Goal: Navigation & Orientation: Find specific page/section

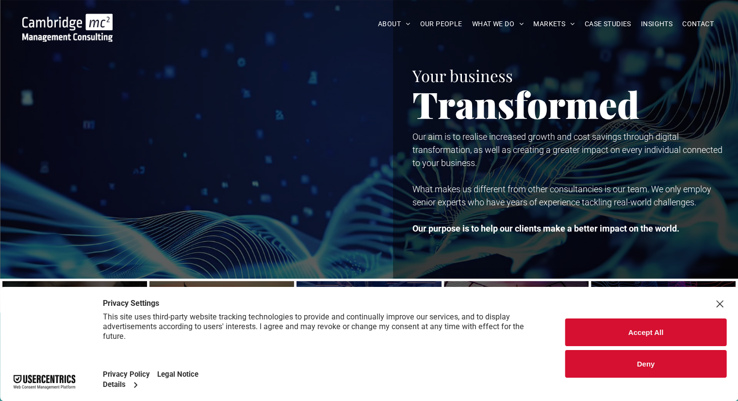
click at [600, 361] on button "Deny" at bounding box center [645, 364] width 161 height 28
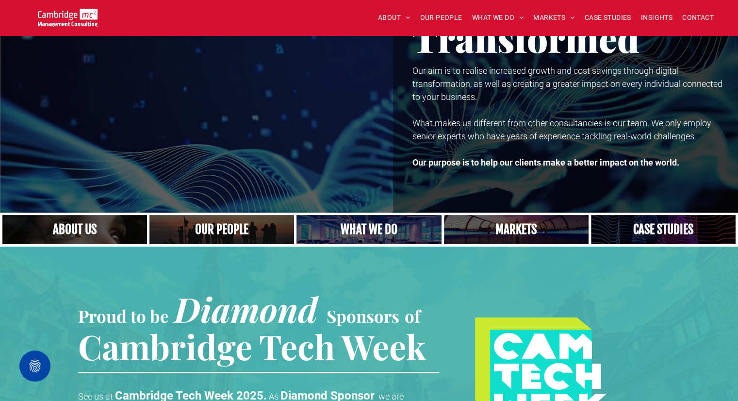
scroll to position [97, 0]
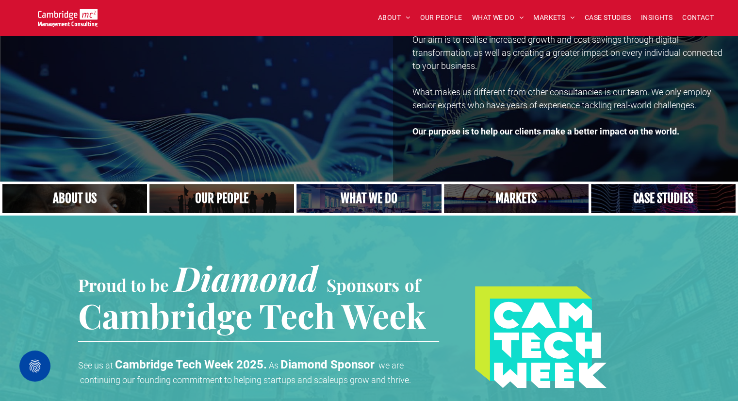
click at [493, 200] on link at bounding box center [515, 198] width 153 height 31
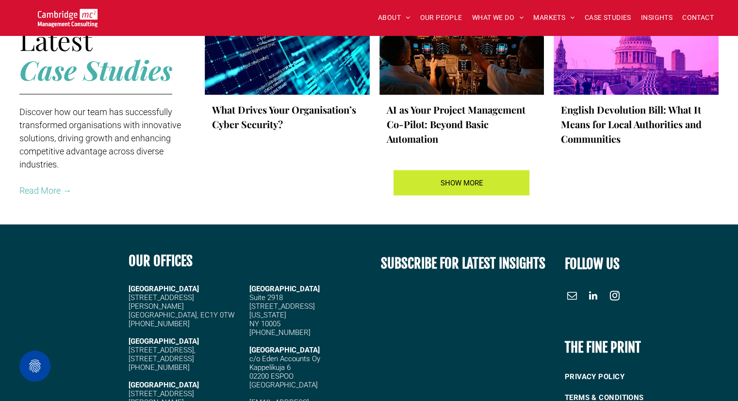
scroll to position [1795, 0]
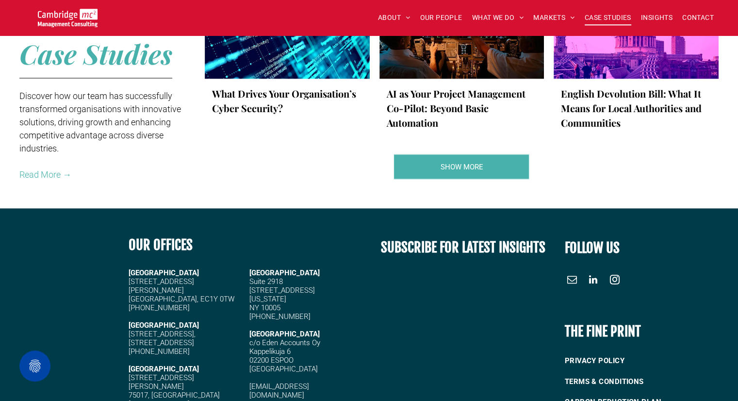
click at [596, 18] on span "CASE STUDIES" at bounding box center [608, 17] width 47 height 15
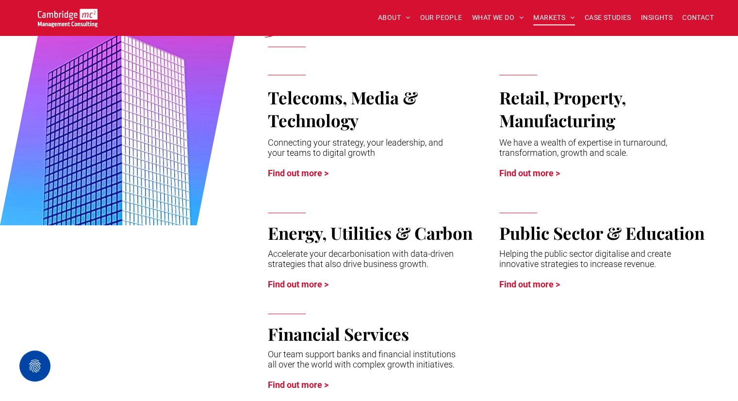
scroll to position [485, 0]
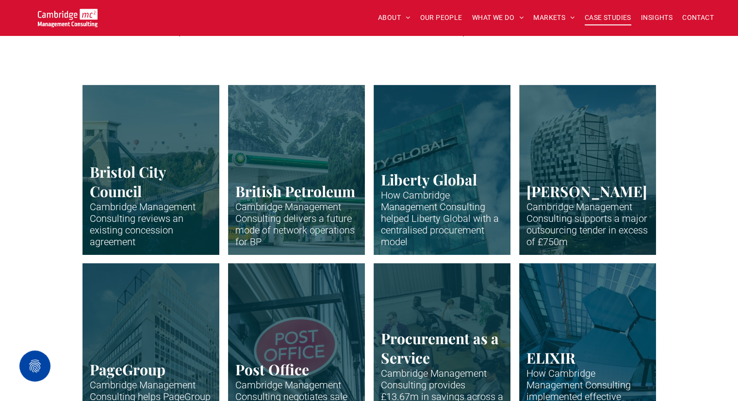
scroll to position [97, 0]
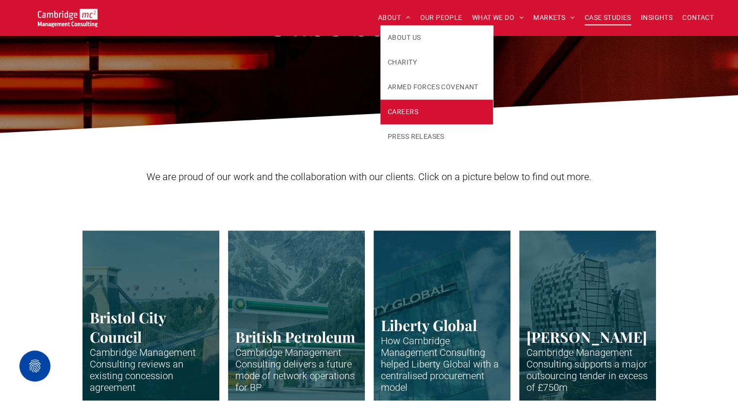
click at [407, 100] on link "CAREERS" at bounding box center [436, 111] width 113 height 25
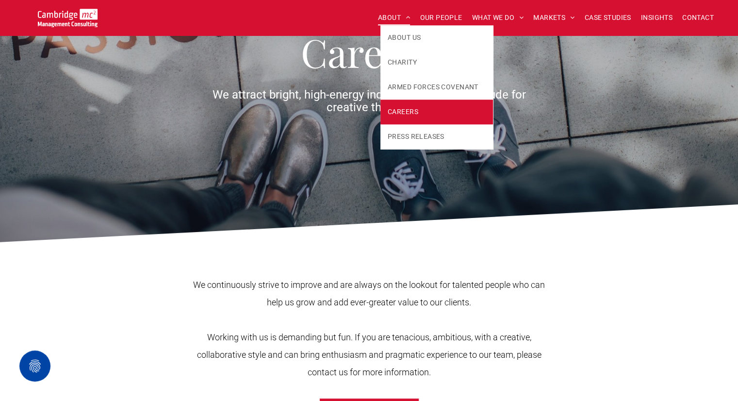
scroll to position [146, 0]
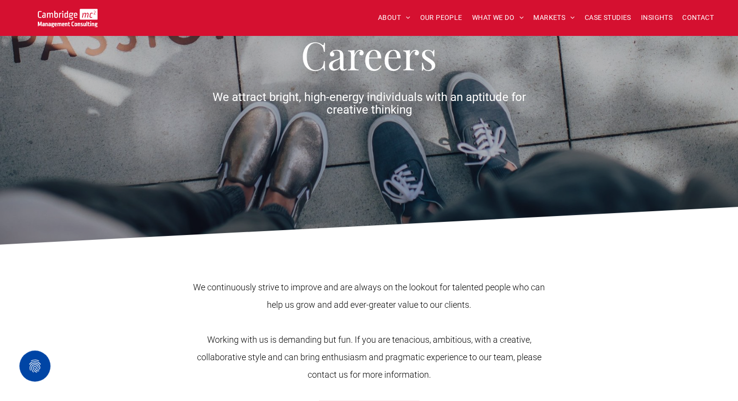
click at [82, 12] on img at bounding box center [68, 18] width 60 height 18
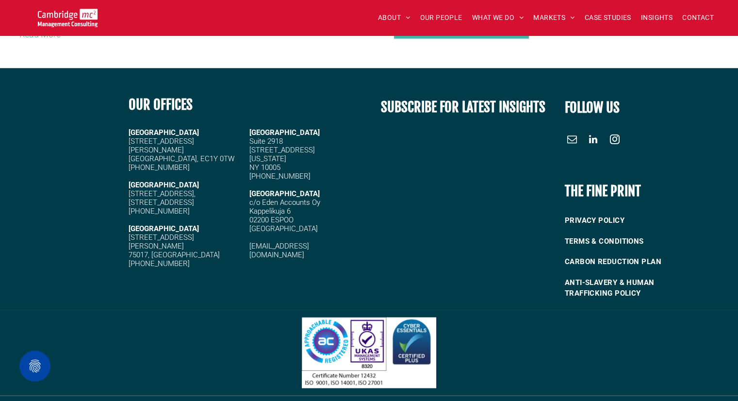
scroll to position [1945, 0]
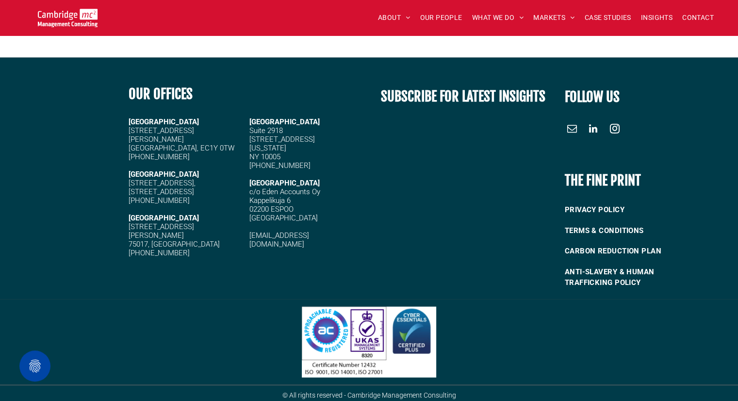
drag, startPoint x: 31, startPoint y: 155, endPoint x: 45, endPoint y: 150, distance: 14.4
click at [31, 155] on div at bounding box center [61, 185] width 123 height 221
